Goal: Task Accomplishment & Management: Manage account settings

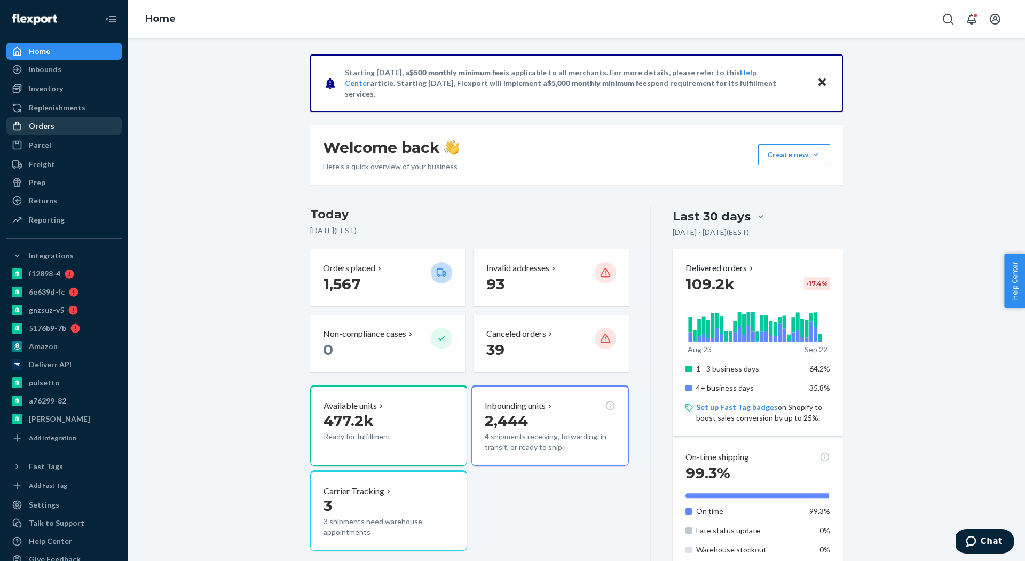
click at [33, 126] on div "Orders" at bounding box center [42, 126] width 26 height 11
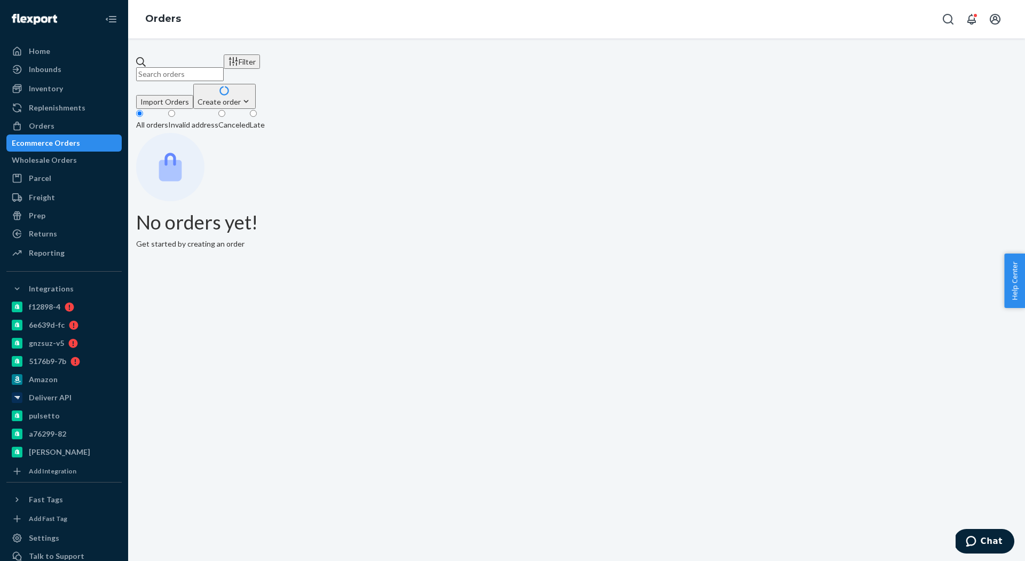
click at [224, 70] on input "text" at bounding box center [180, 74] width 88 height 14
paste input "[PERSON_NAME]"
type input "[PERSON_NAME]"
